Goal: Task Accomplishment & Management: Manage account settings

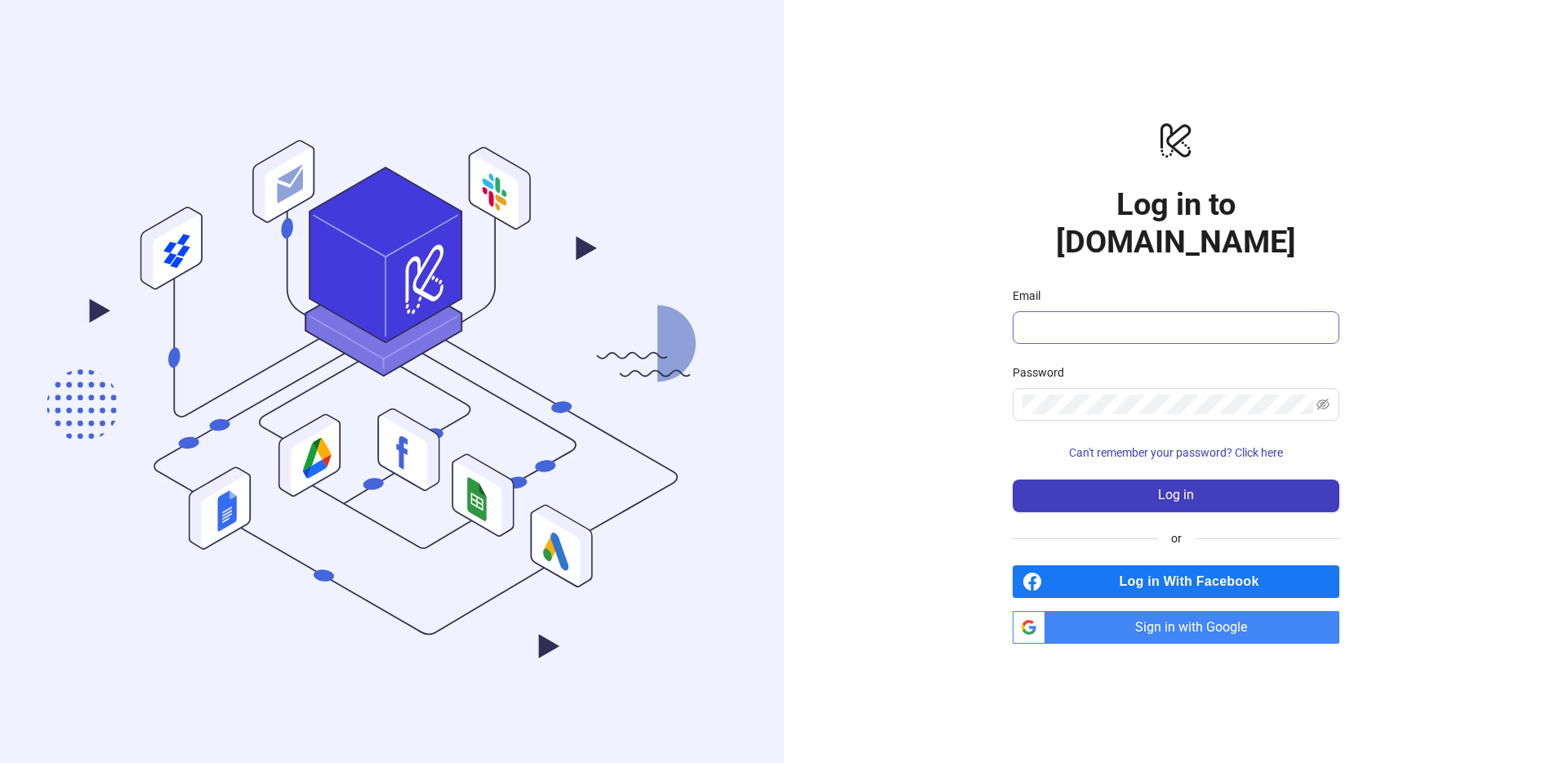
click at [1066, 321] on span at bounding box center [1176, 328] width 327 height 33
click at [1066, 318] on input "Email" at bounding box center [1174, 327] width 304 height 19
type input "**********"
click at [1082, 388] on span at bounding box center [1176, 404] width 327 height 33
click at [894, 388] on div "**********" at bounding box center [1177, 382] width 784 height 763
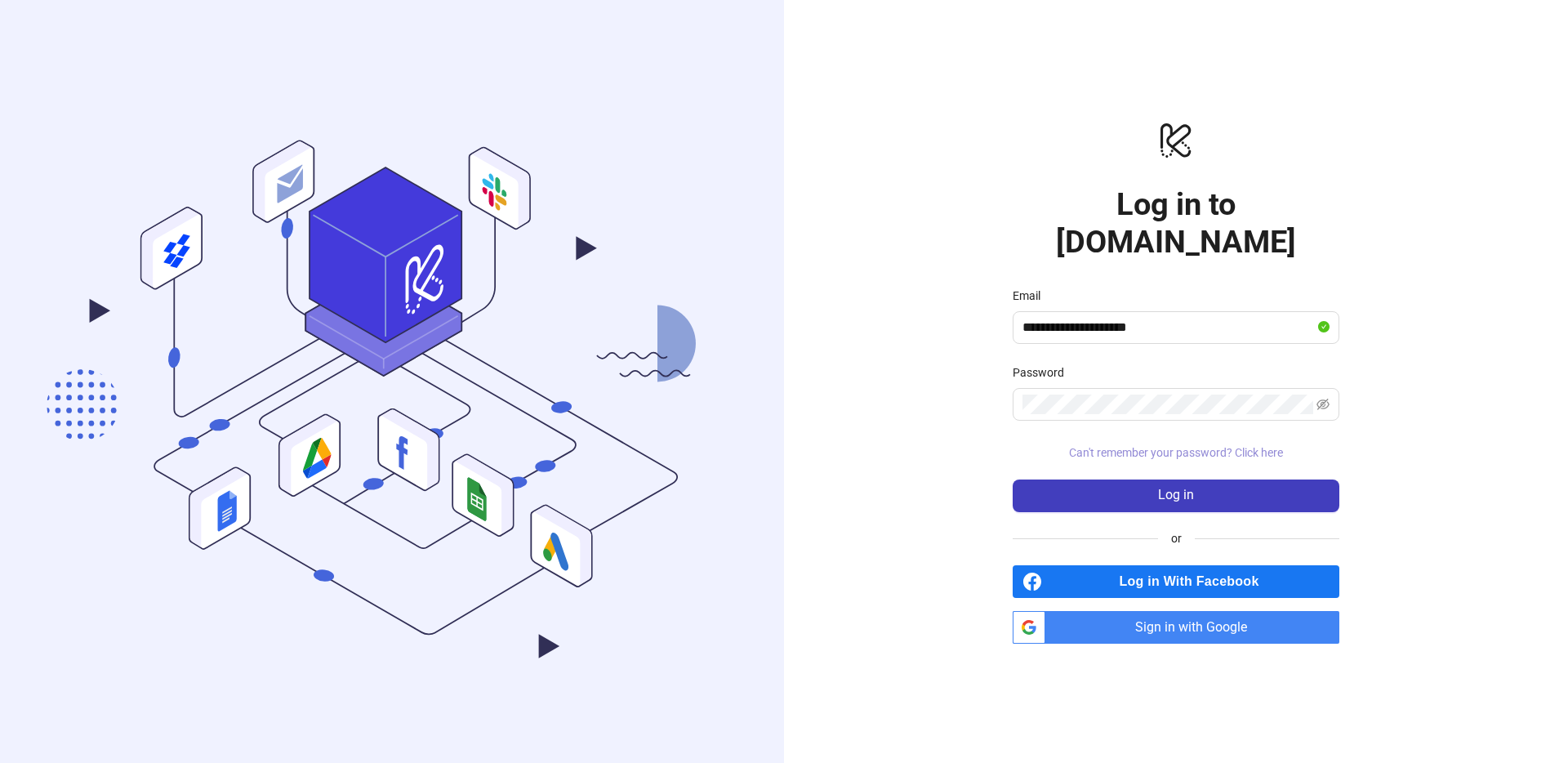
click at [1113, 446] on span "Can't remember your password? Click here" at bounding box center [1176, 453] width 214 height 13
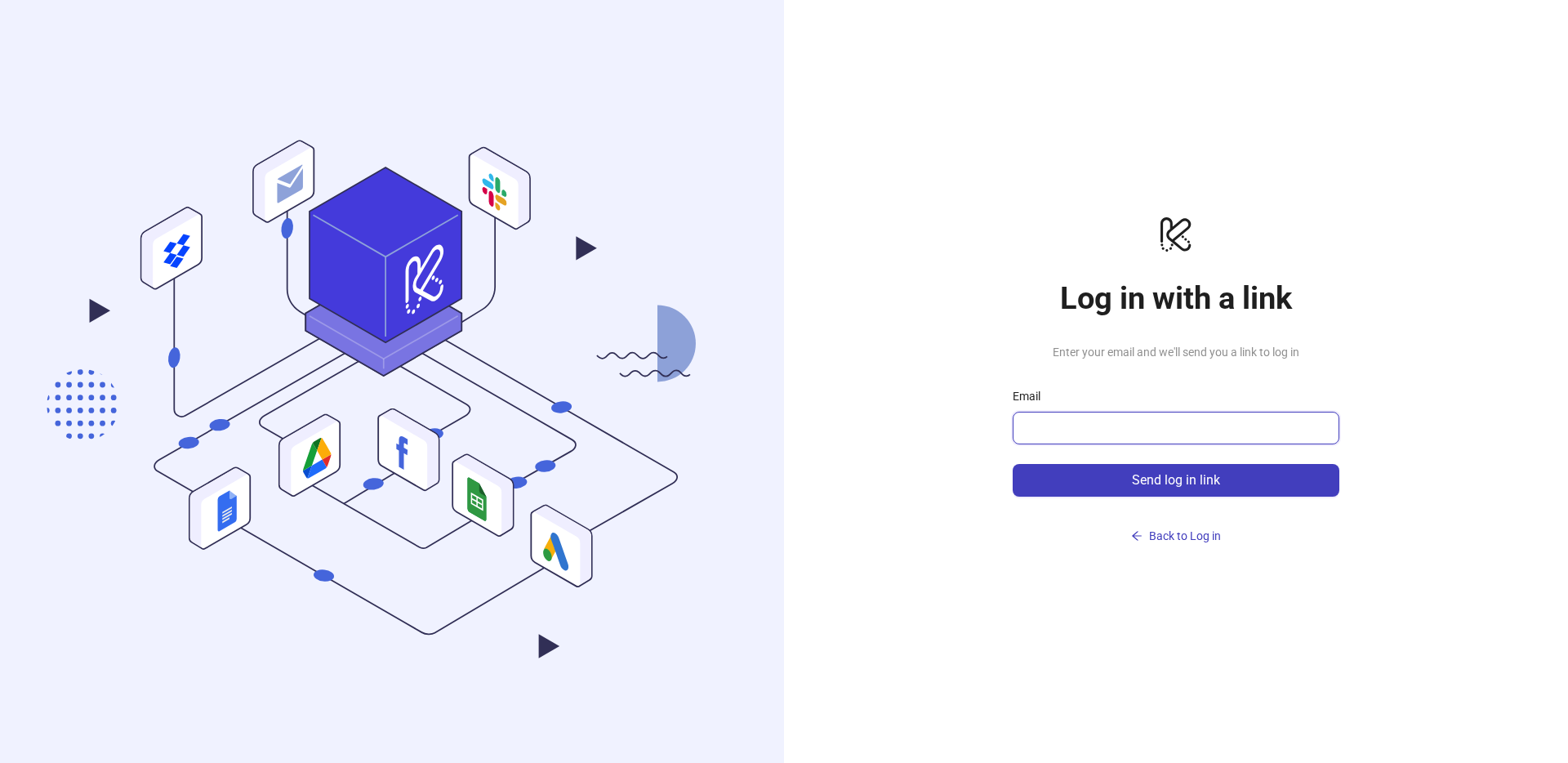
click at [1192, 425] on input "Email" at bounding box center [1174, 427] width 304 height 19
type input "**********"
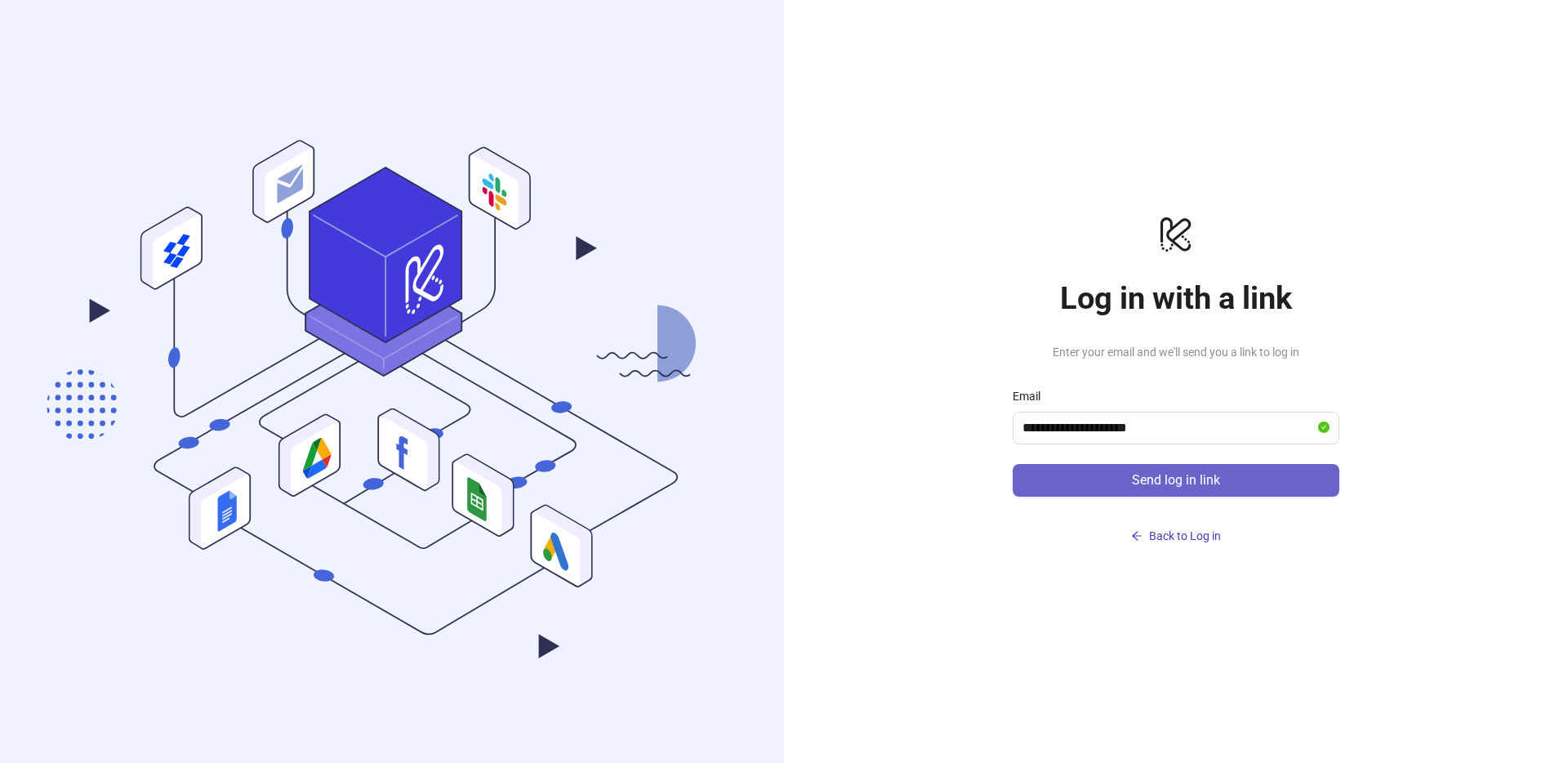
click at [1165, 486] on span "Send log in link" at bounding box center [1176, 480] width 88 height 15
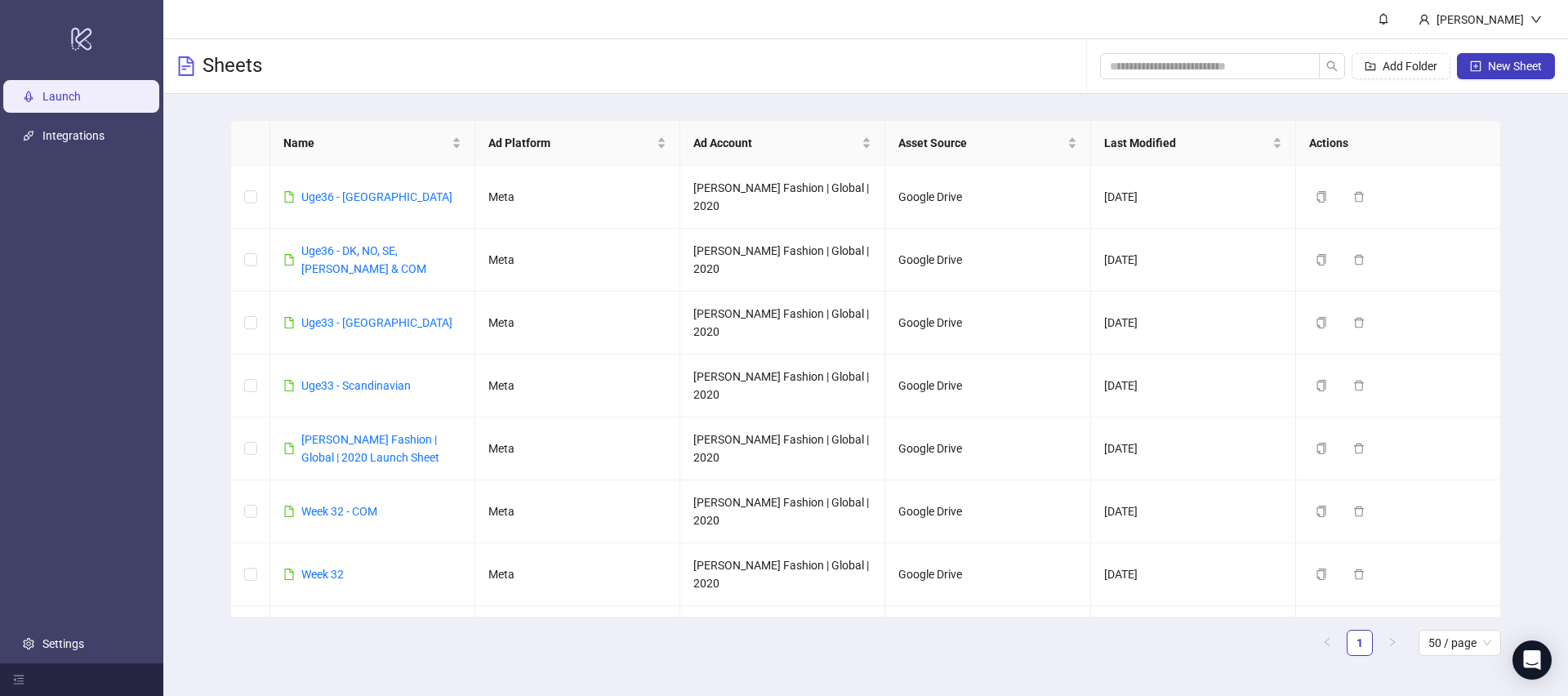
click at [69, 661] on ul "Launch Integrations Settings" at bounding box center [81, 369] width 163 height 587
click at [70, 650] on link "Settings" at bounding box center [64, 643] width 42 height 13
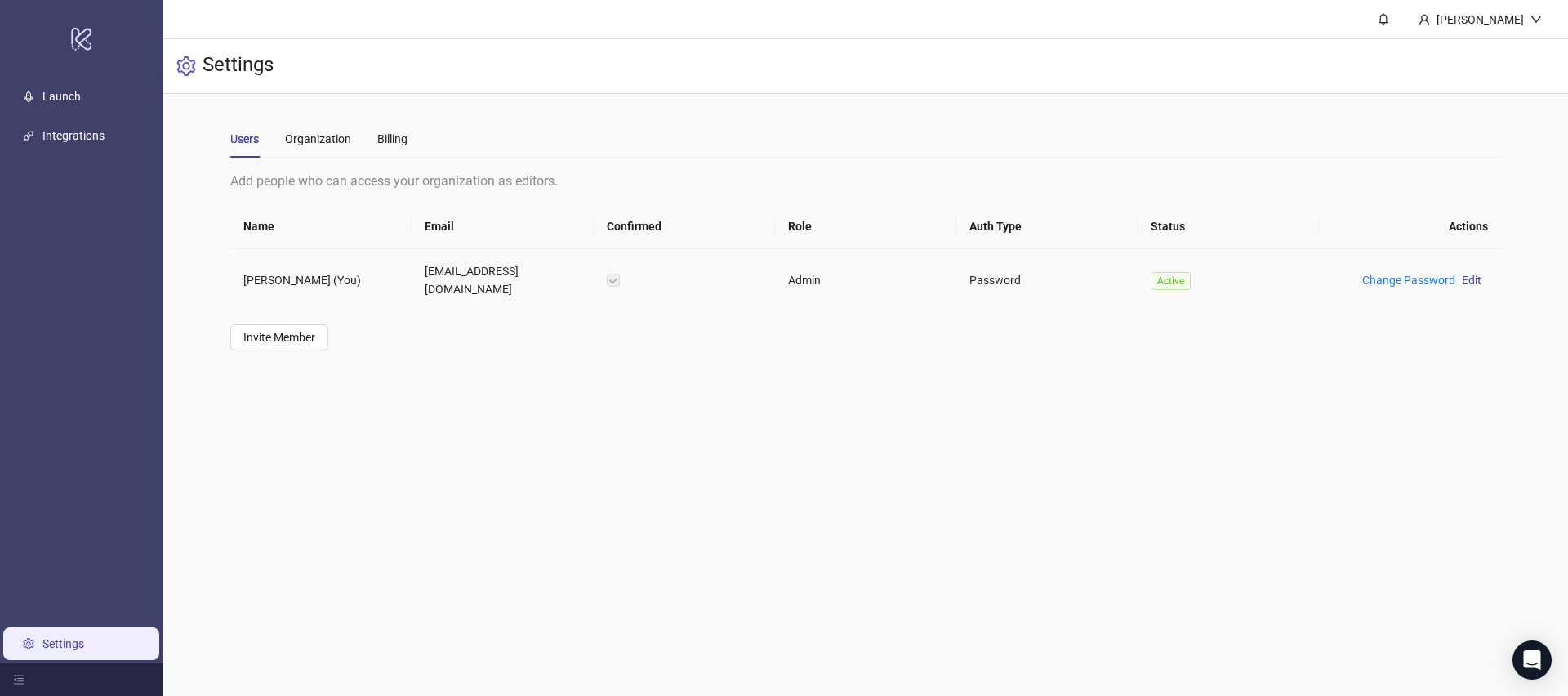
click at [496, 211] on th "Email" at bounding box center [502, 226] width 182 height 45
click at [394, 136] on div "Billing" at bounding box center [392, 139] width 30 height 18
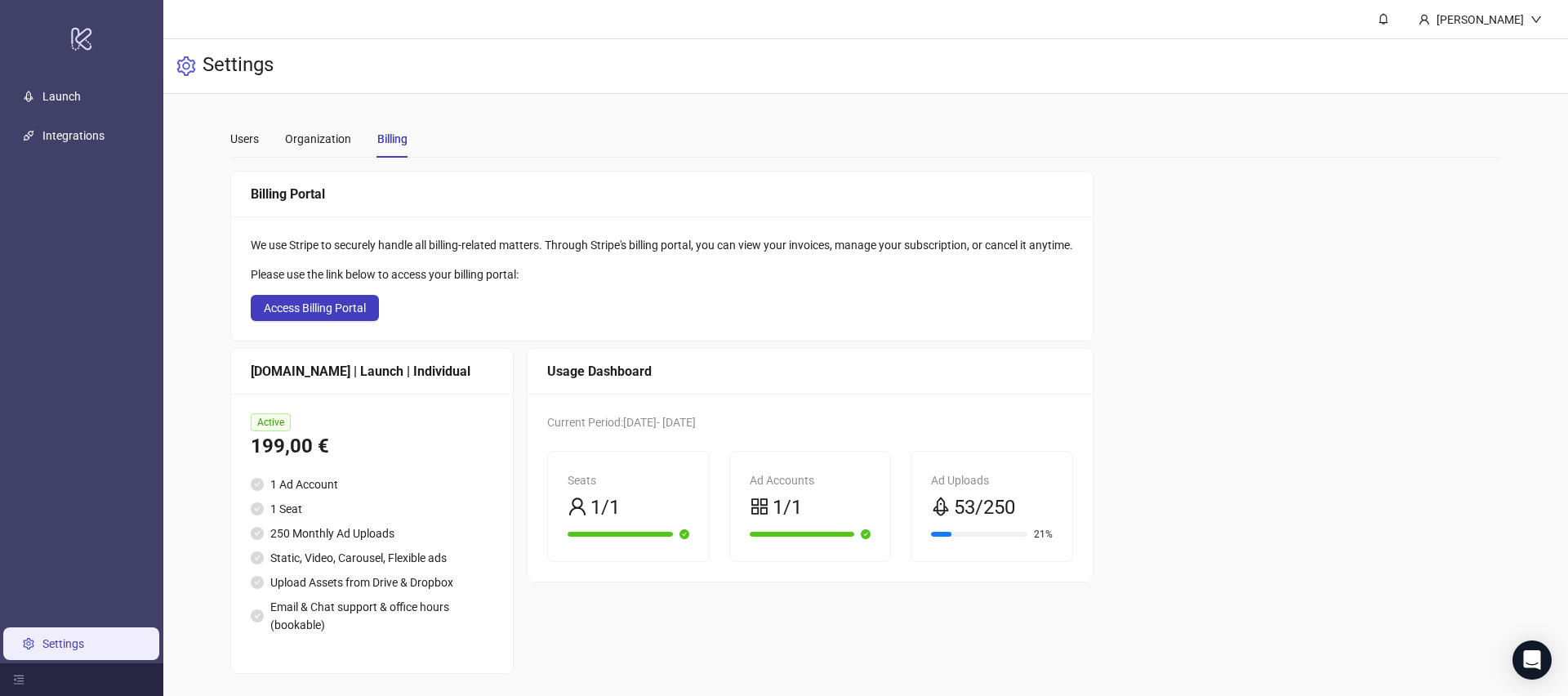
click at [601, 142] on div "Users Organization Billing" at bounding box center [865, 139] width 1271 height 37
click at [560, 233] on div "We use Stripe to securely handle all billing-related matters. Through Stripe's …" at bounding box center [661, 278] width 862 height 124
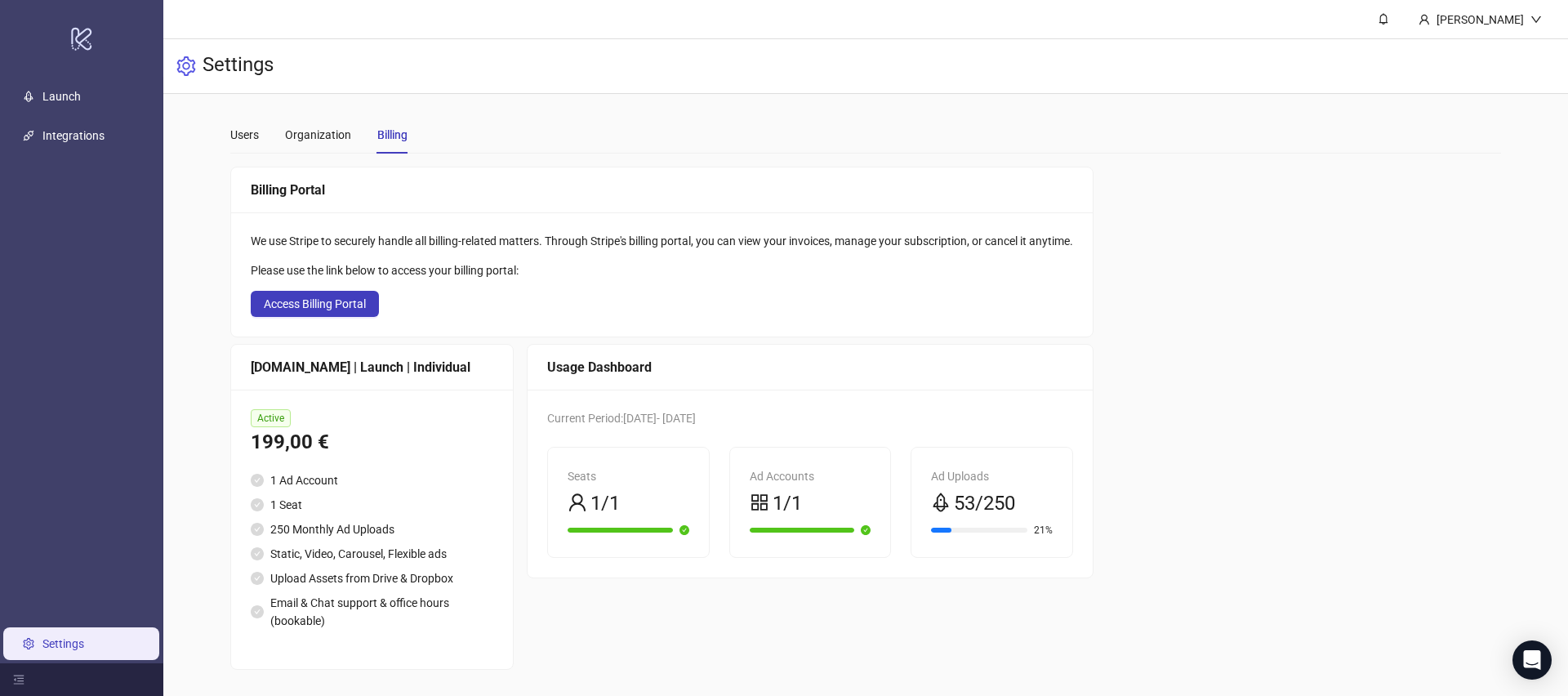
click at [559, 235] on div "We use Stripe to securely handle all billing-related matters. Through Stripe's …" at bounding box center [662, 241] width 823 height 18
click at [559, 233] on div "We use Stripe to securely handle all billing-related matters. Through Stripe's …" at bounding box center [662, 241] width 823 height 18
click at [637, 247] on div "We use Stripe to securely handle all billing-related matters. Through Stripe's …" at bounding box center [662, 241] width 823 height 18
click at [638, 246] on div "We use Stripe to securely handle all billing-related matters. Through Stripe's …" at bounding box center [662, 241] width 823 height 18
click at [257, 130] on div "Users" at bounding box center [244, 135] width 28 height 18
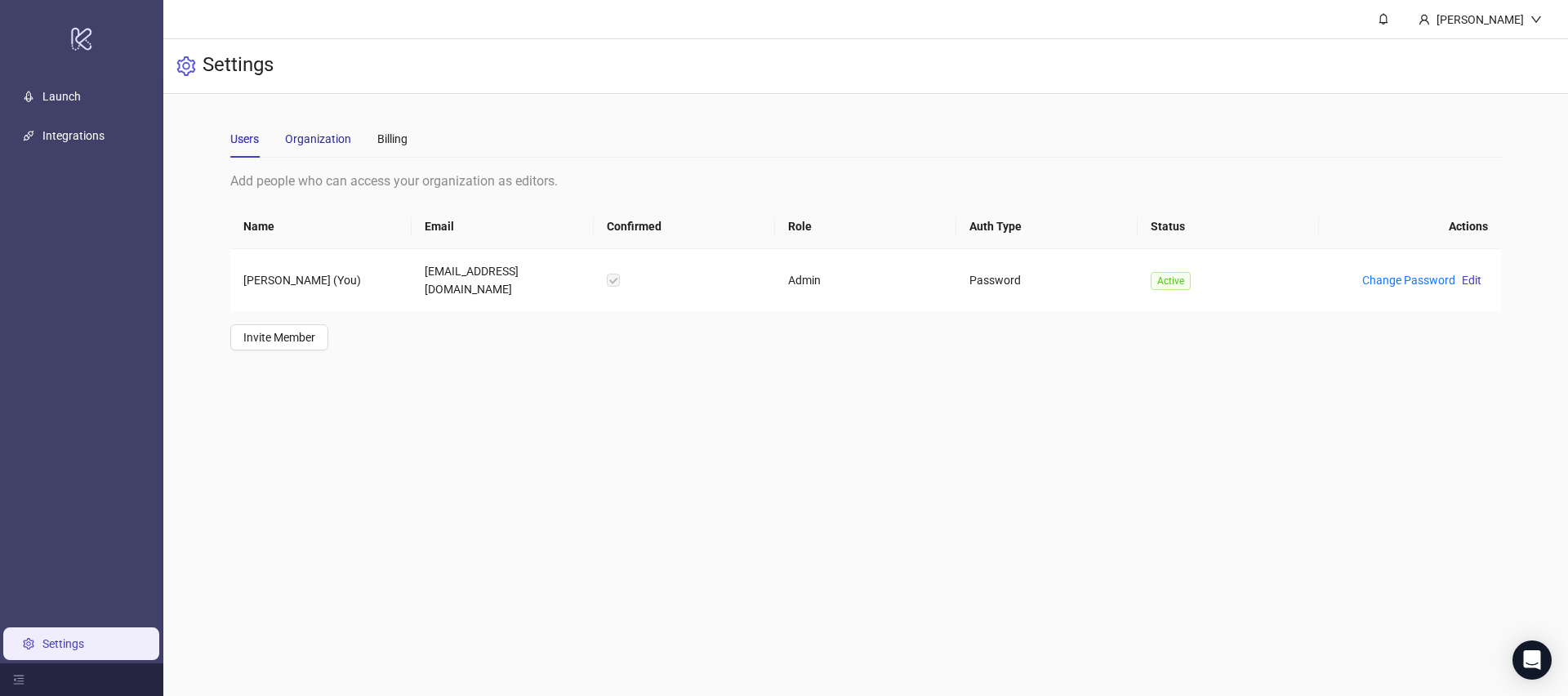
click at [294, 134] on div "Organization" at bounding box center [317, 139] width 67 height 18
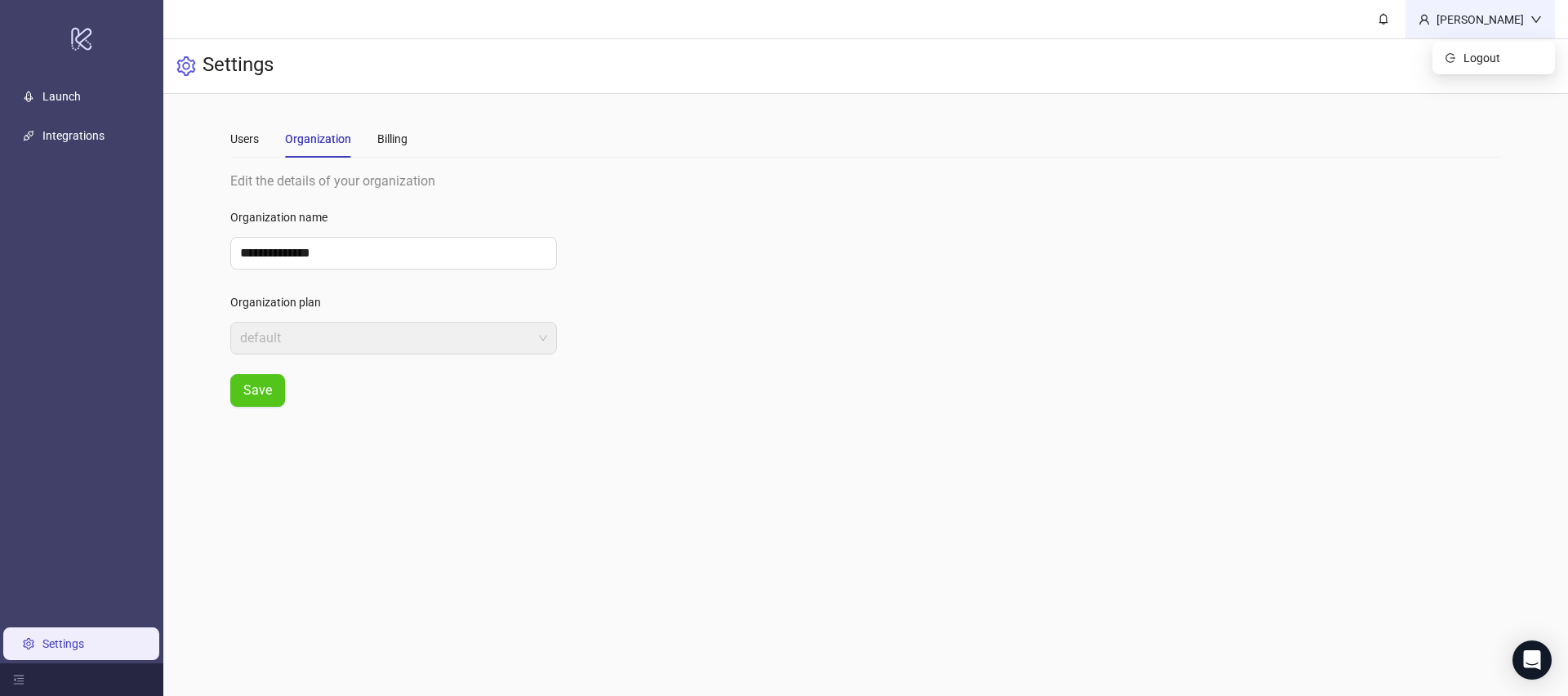
click at [1544, 16] on div "[PERSON_NAME]" at bounding box center [1480, 19] width 150 height 38
drag, startPoint x: 845, startPoint y: 168, endPoint x: 661, endPoint y: 168, distance: 184.0
click at [845, 168] on div "**********" at bounding box center [865, 264] width 1271 height 286
click at [398, 146] on div "Billing" at bounding box center [392, 139] width 30 height 18
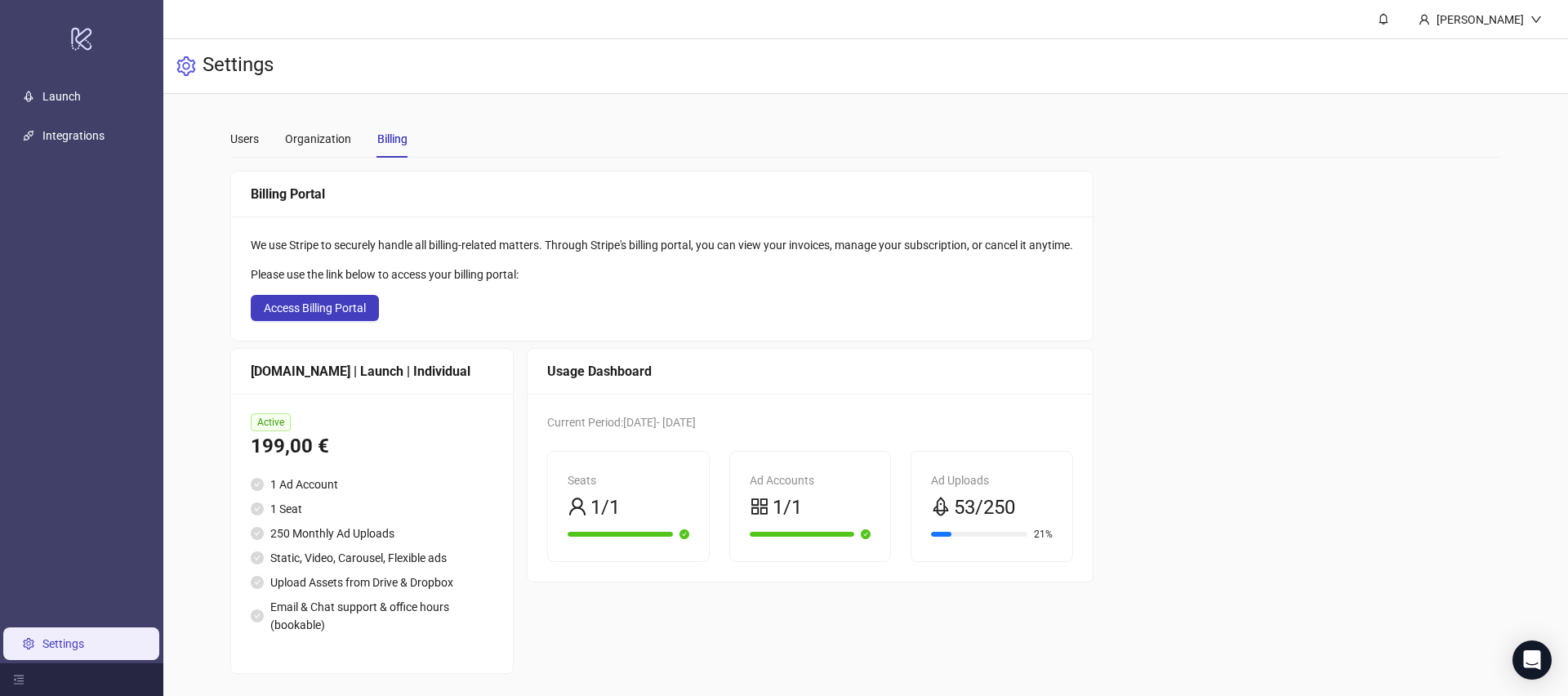
click at [319, 293] on div "We use Stripe to securely handle all billing-related matters. Through Stripe's …" at bounding box center [661, 278] width 862 height 124
click at [319, 303] on span "Access Billing Portal" at bounding box center [315, 307] width 102 height 13
drag, startPoint x: 1217, startPoint y: 153, endPoint x: 1074, endPoint y: 163, distance: 143.3
click at [1217, 153] on div "Users Organization Billing" at bounding box center [865, 139] width 1271 height 37
click at [1005, 165] on div "**********" at bounding box center [865, 397] width 1271 height 554
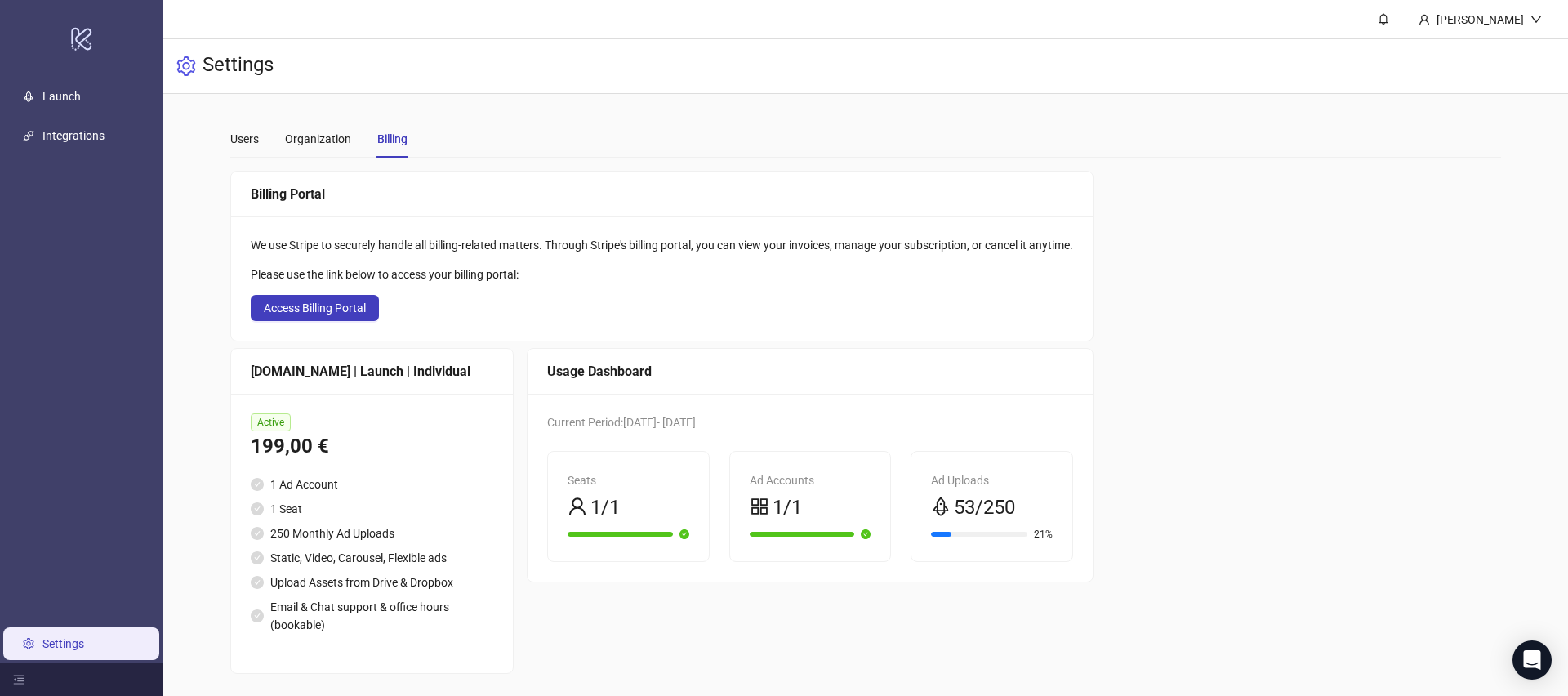
click at [1314, 210] on div "Billing Portal We use Stripe to securely handle all billing-related matters. Th…" at bounding box center [865, 422] width 1271 height 504
click at [1303, 210] on div "Billing Portal We use Stripe to securely handle all billing-related matters. Th…" at bounding box center [865, 422] width 1271 height 504
click at [1276, 234] on div "Billing Portal We use Stripe to securely handle all billing-related matters. Th…" at bounding box center [865, 422] width 1271 height 504
click at [1253, 265] on div "Billing Portal We use Stripe to securely handle all billing-related matters. Th…" at bounding box center [865, 422] width 1271 height 504
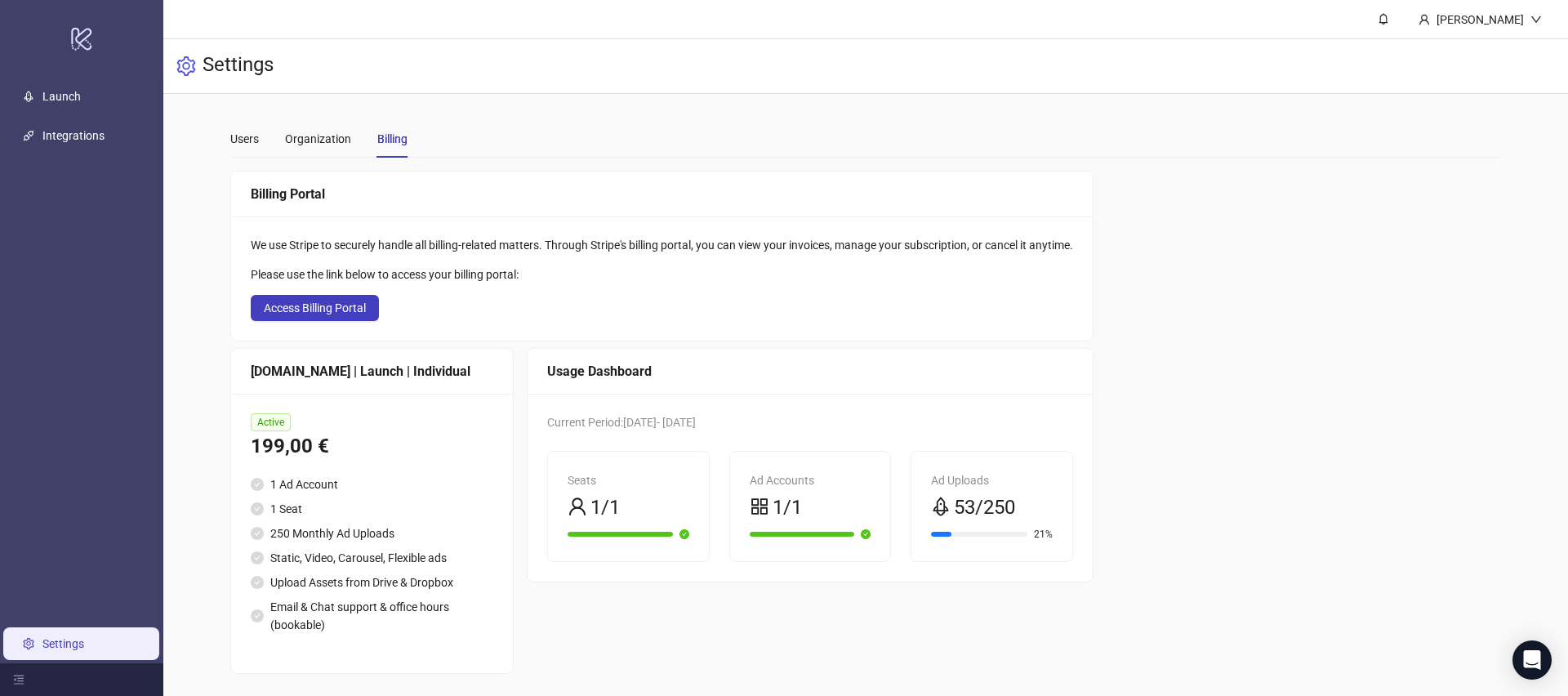
drag, startPoint x: 1227, startPoint y: 269, endPoint x: 699, endPoint y: 280, distance: 528.1
click at [1155, 276] on div "Billing Portal We use Stripe to securely handle all billing-related matters. Th…" at bounding box center [865, 422] width 1271 height 504
click at [652, 259] on div "We use Stripe to securely handle all billing-related matters. Through Stripe's …" at bounding box center [661, 278] width 862 height 124
click at [649, 246] on div "We use Stripe to securely handle all billing-related matters. Through Stripe's …" at bounding box center [662, 245] width 823 height 18
click at [1279, 357] on div "Billing Portal We use Stripe to securely handle all billing-related matters. Th…" at bounding box center [865, 422] width 1271 height 504
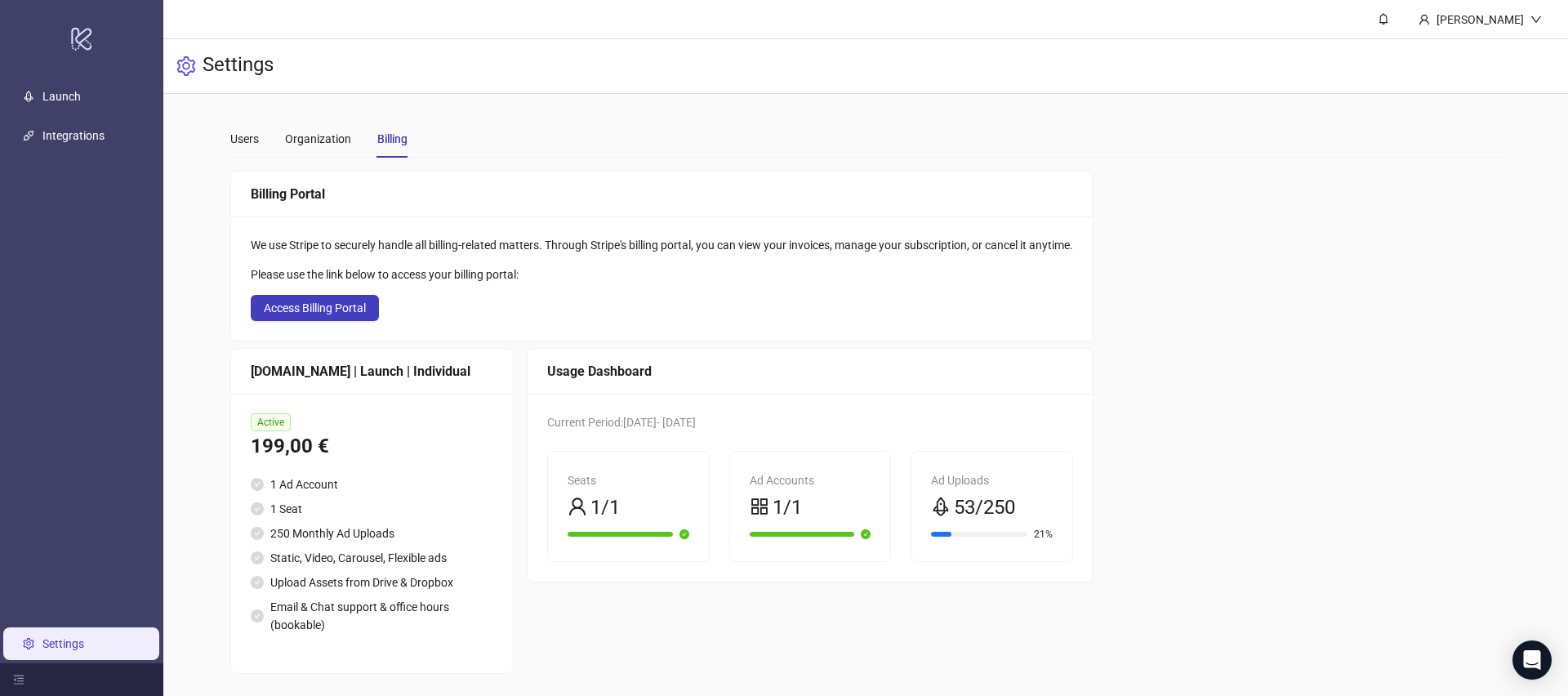
click at [1136, 238] on div "Billing Portal We use Stripe to securely handle all billing-related matters. Th…" at bounding box center [865, 422] width 1271 height 504
drag, startPoint x: 1137, startPoint y: 234, endPoint x: 1132, endPoint y: 243, distance: 10.3
click at [1137, 234] on div "Billing Portal We use Stripe to securely handle all billing-related matters. Th…" at bounding box center [865, 422] width 1271 height 504
click at [1251, 240] on div "Billing Portal We use Stripe to securely handle all billing-related matters. Th…" at bounding box center [865, 422] width 1271 height 504
click at [1213, 238] on div "Billing Portal We use Stripe to securely handle all billing-related matters. Th…" at bounding box center [865, 422] width 1271 height 504
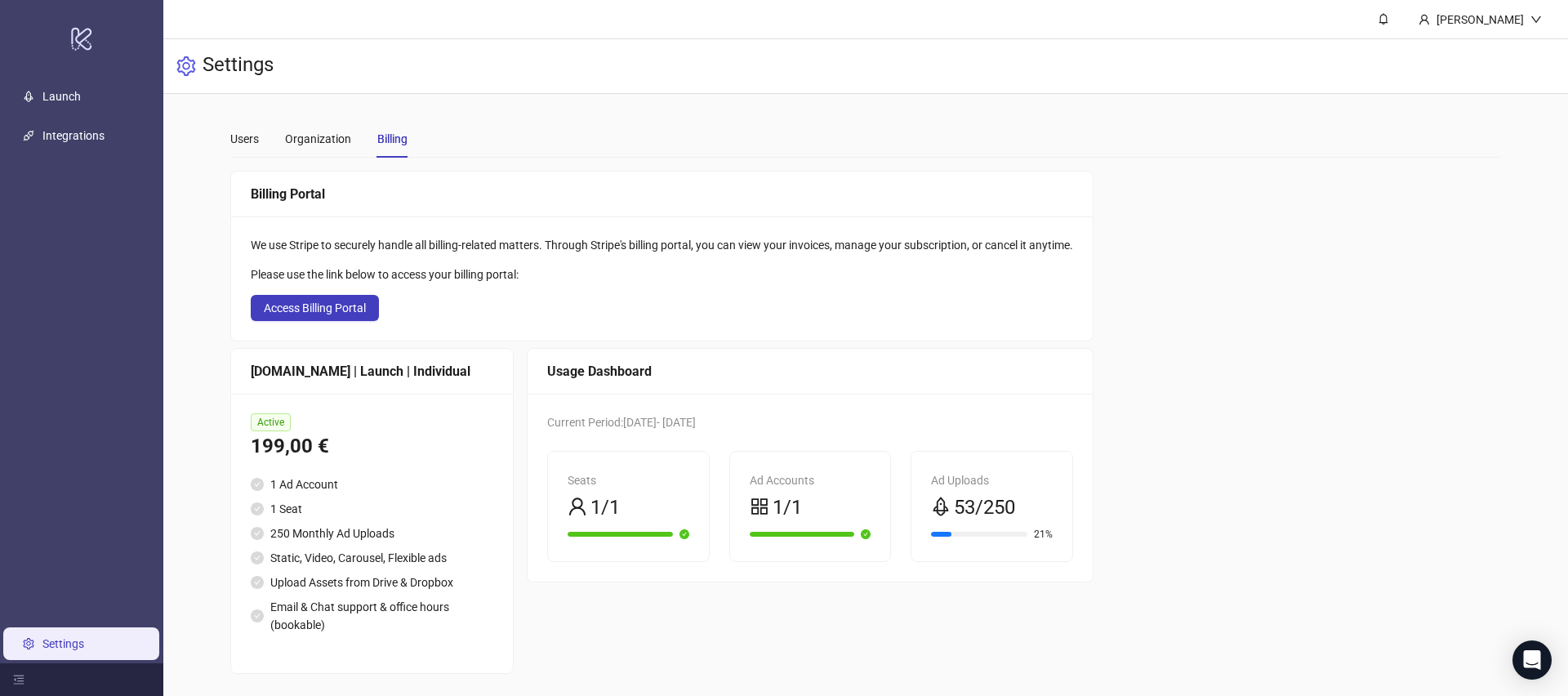
scroll to position [4, 0]
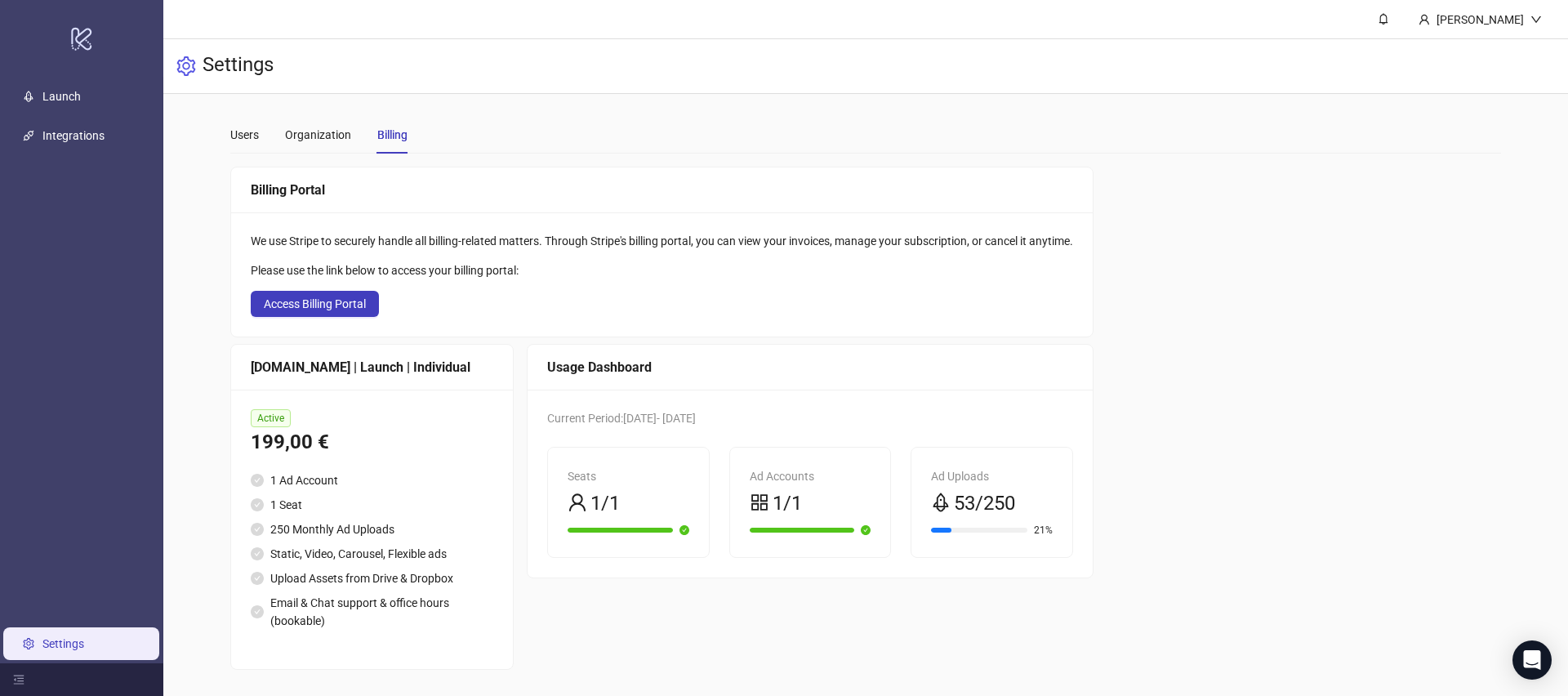
click at [1192, 271] on div "Billing Portal We use Stripe to securely handle all billing-related matters. Th…" at bounding box center [865, 419] width 1271 height 504
click at [1189, 302] on div "Billing Portal We use Stripe to securely handle all billing-related matters. Th…" at bounding box center [865, 419] width 1271 height 504
click at [1199, 330] on div "Billing Portal We use Stripe to securely handle all billing-related matters. Th…" at bounding box center [865, 419] width 1271 height 504
click at [1228, 364] on div "Billing Portal We use Stripe to securely handle all billing-related matters. Th…" at bounding box center [865, 419] width 1271 height 504
click at [1093, 321] on div "We use Stripe to securely handle all billing-related matters. Through Stripe's …" at bounding box center [661, 275] width 862 height 124
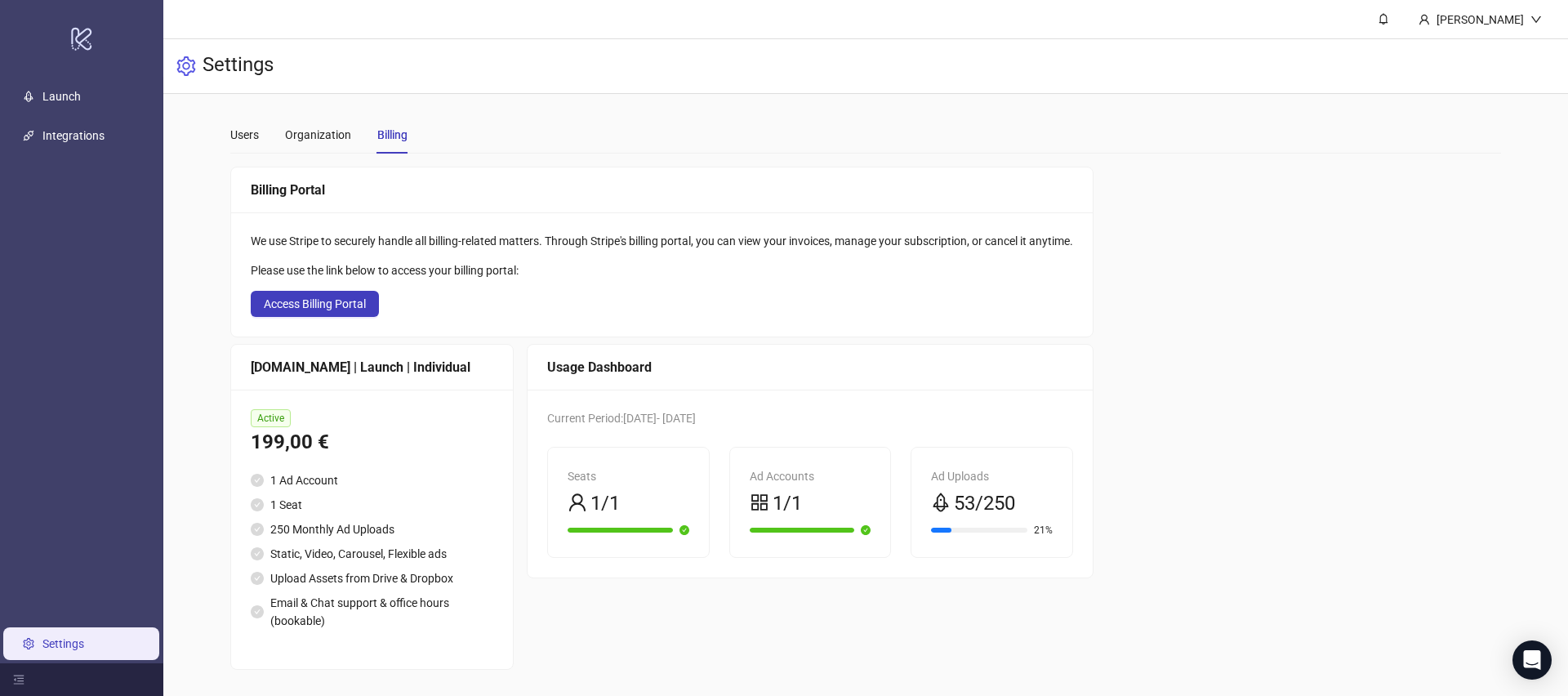
click at [1093, 321] on div "We use Stripe to securely handle all billing-related matters. Through Stripe's …" at bounding box center [661, 275] width 862 height 124
